Goal: Contribute content

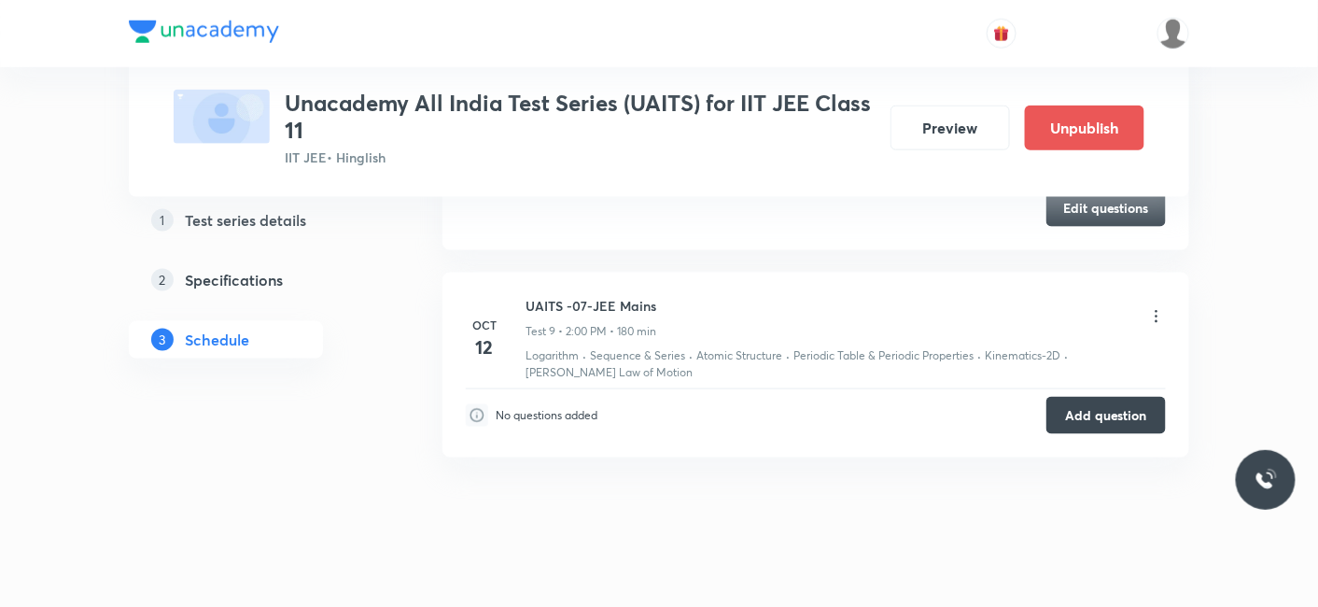
scroll to position [2876, 0]
click at [1122, 399] on button "Add question" at bounding box center [1107, 413] width 120 height 37
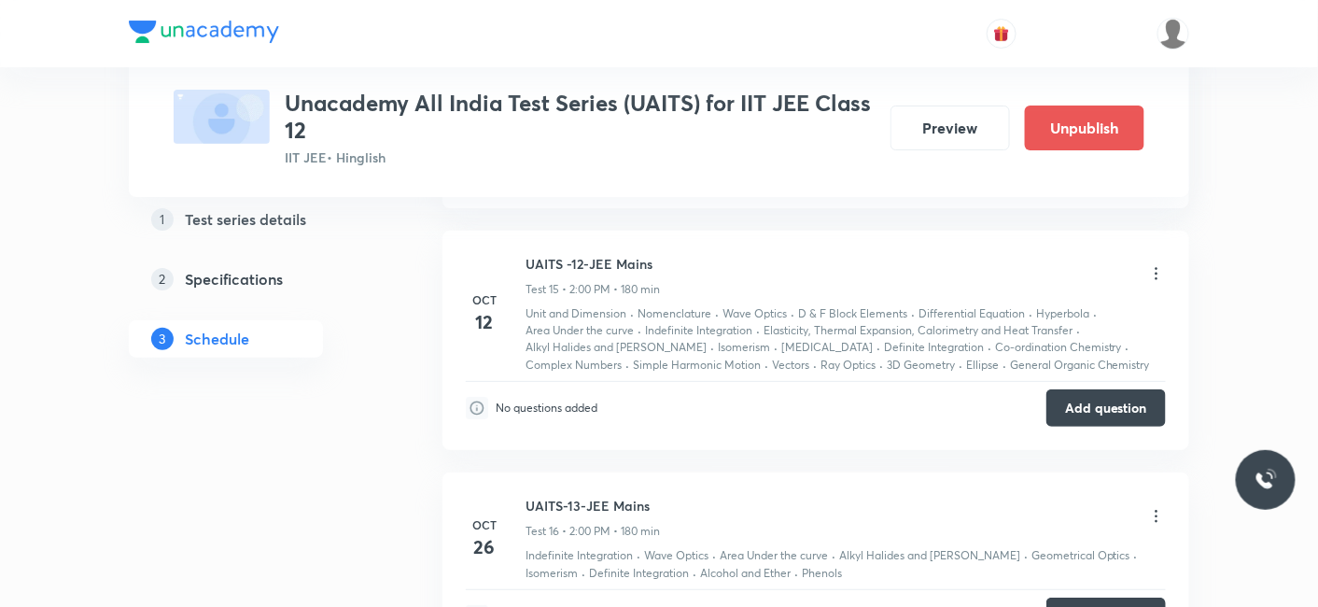
scroll to position [4364, 0]
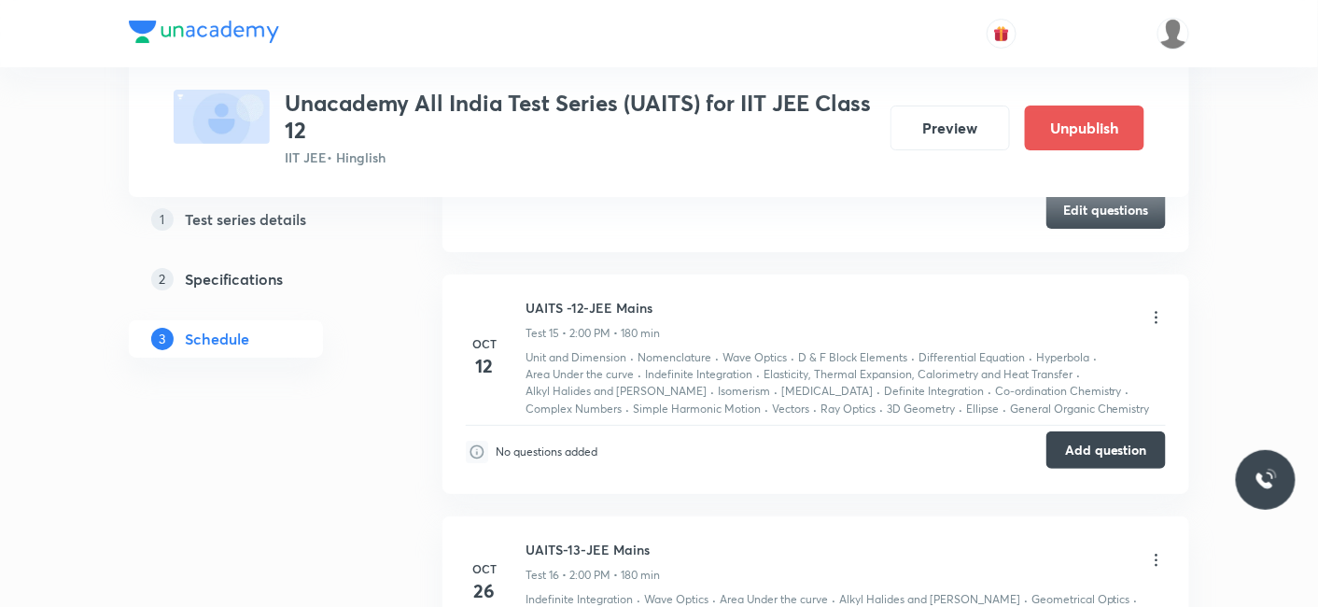
click at [1091, 445] on button "Add question" at bounding box center [1107, 449] width 120 height 37
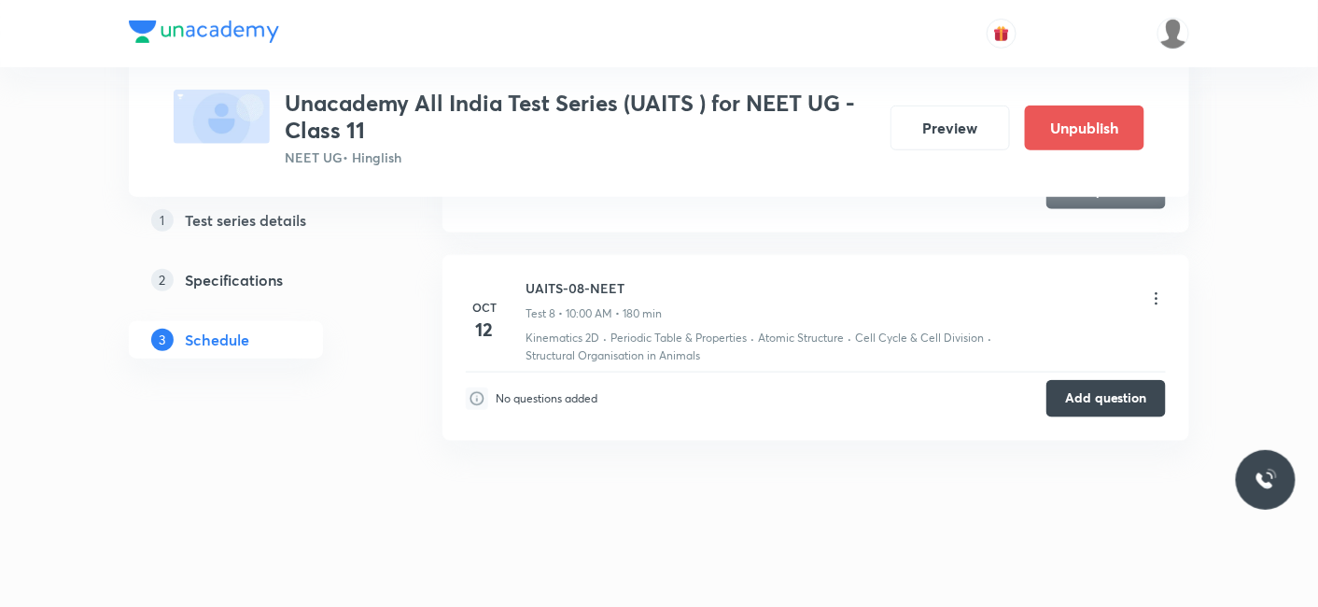
click at [581, 285] on h6 "UAITS-08-NEET" at bounding box center [594, 288] width 136 height 20
click at [1075, 396] on button "Add question" at bounding box center [1107, 396] width 120 height 37
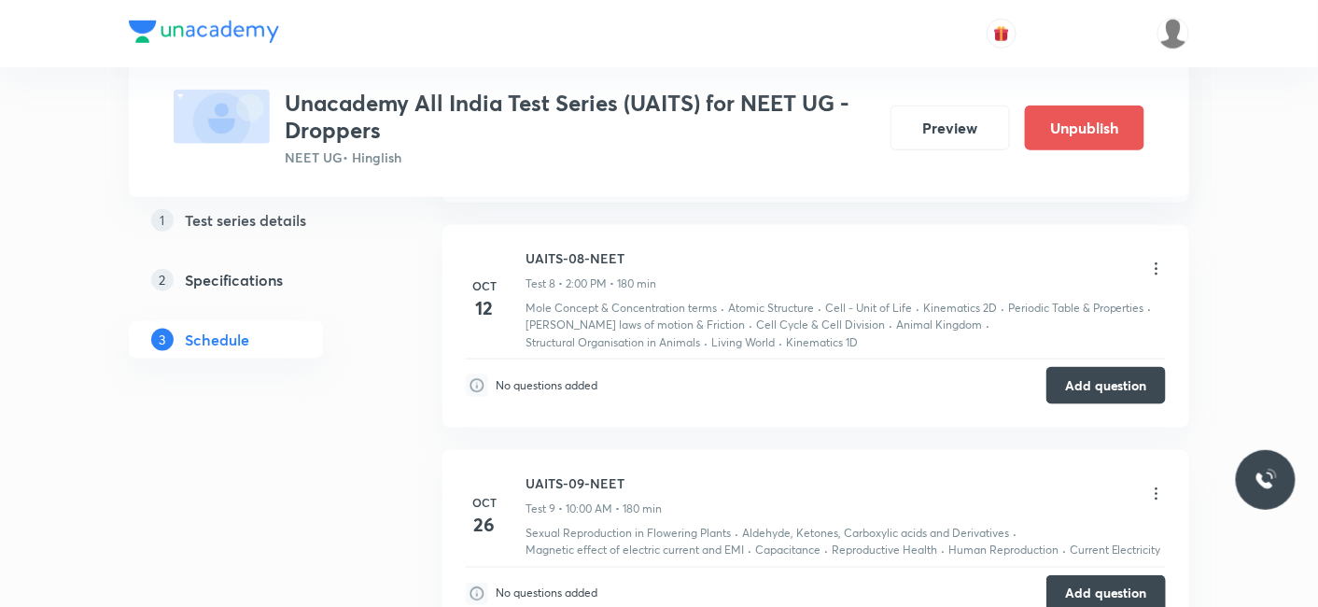
scroll to position [2753, 0]
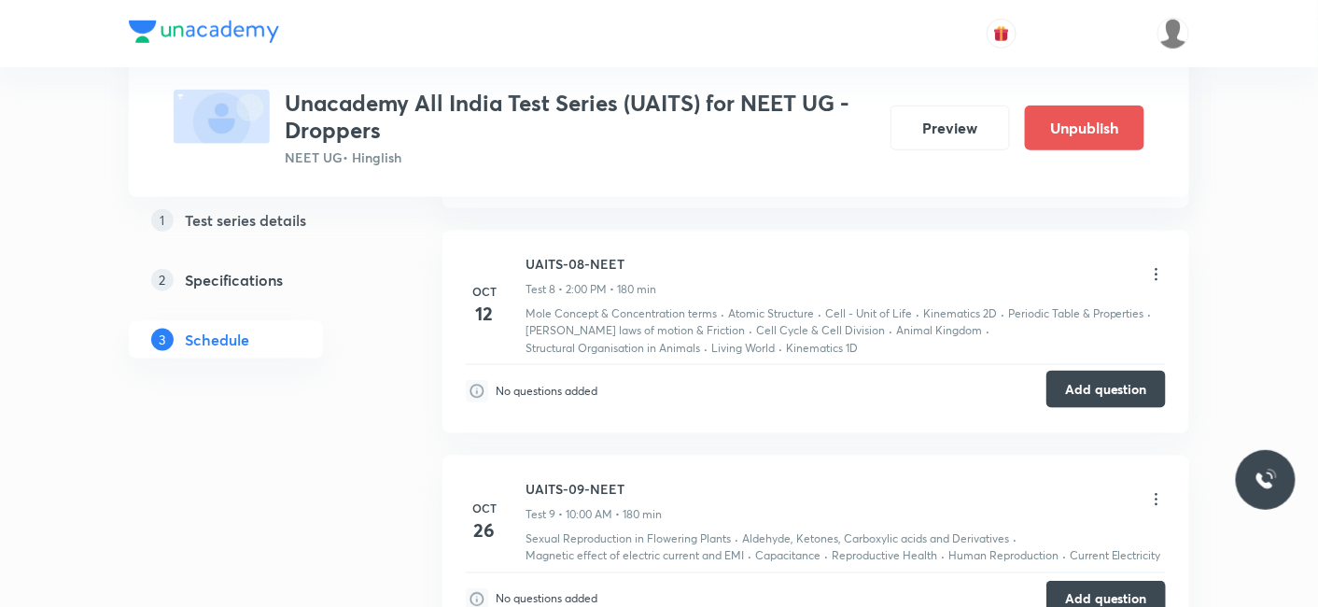
click at [1085, 371] on button "Add question" at bounding box center [1107, 389] width 120 height 37
